Goal: Task Accomplishment & Management: Use online tool/utility

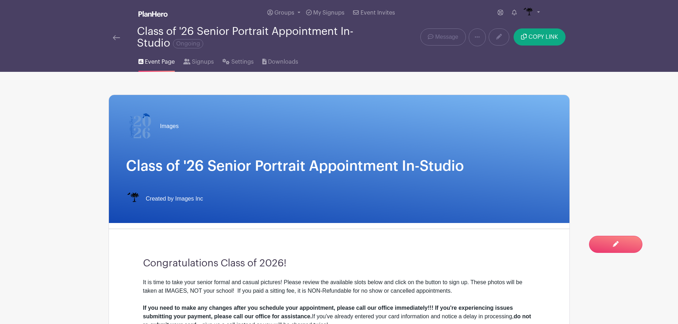
click at [120, 36] on div at bounding box center [125, 37] width 24 height 9
click at [117, 37] on img at bounding box center [116, 37] width 7 height 5
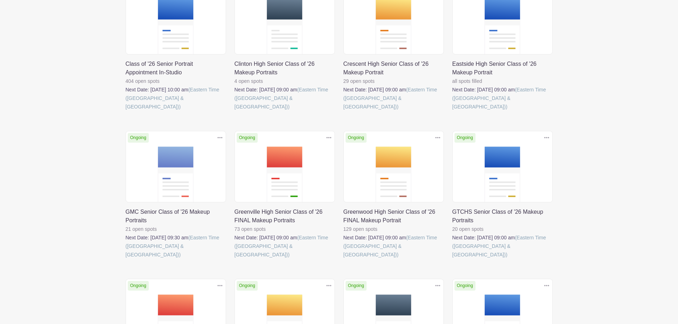
scroll to position [356, 0]
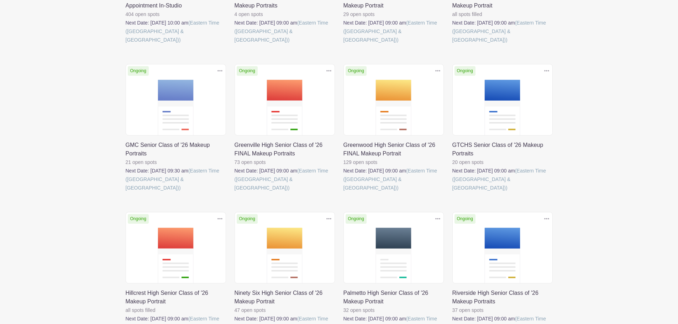
click at [235, 192] on link at bounding box center [235, 192] width 0 height 0
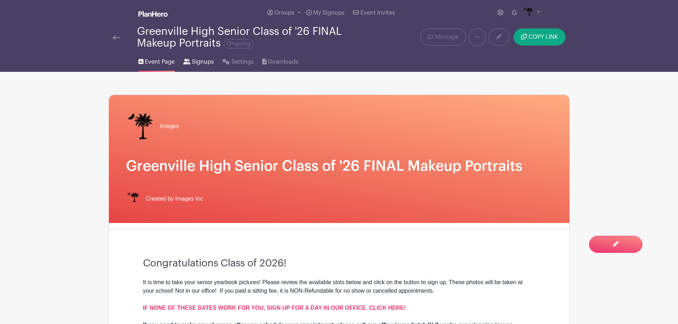
click at [191, 59] on link "Signups" at bounding box center [198, 60] width 31 height 23
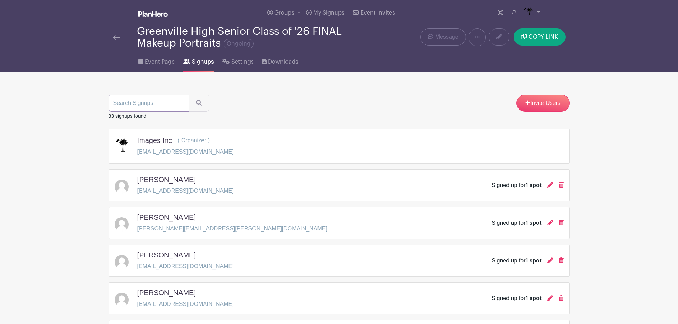
click at [162, 105] on input "search" at bounding box center [149, 103] width 80 height 17
type input "[PERSON_NAME]"
click at [189, 95] on button "submit" at bounding box center [199, 103] width 21 height 17
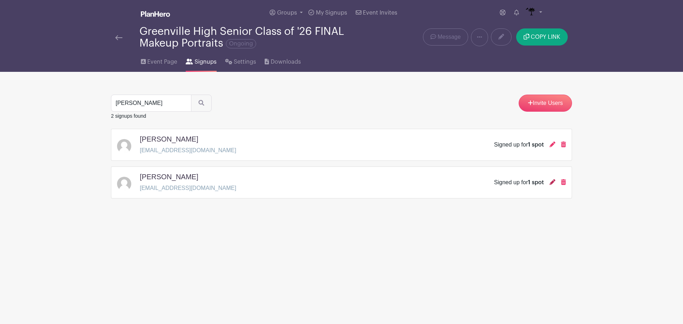
click at [551, 181] on icon at bounding box center [553, 182] width 6 height 6
